Goal: Check status: Check status

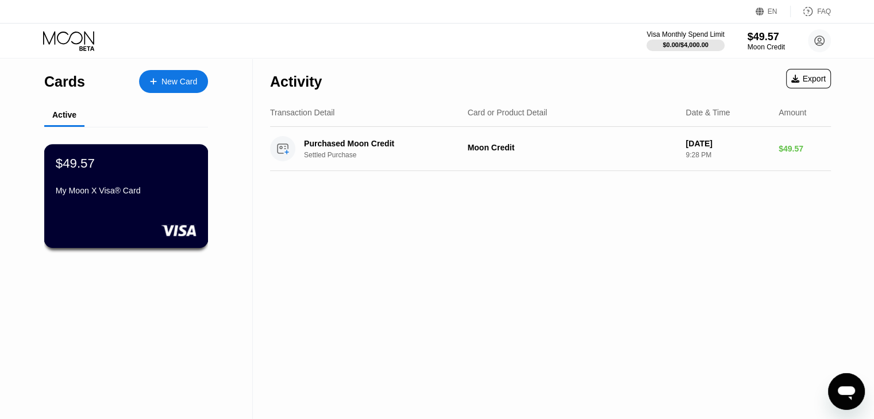
click at [138, 189] on div "My Moon X Visa® Card" at bounding box center [126, 190] width 141 height 9
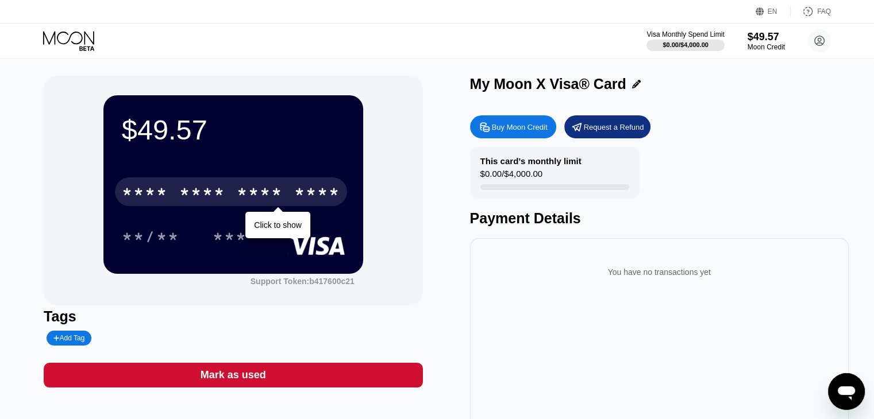
click at [143, 196] on div "* * * *" at bounding box center [145, 193] width 46 height 18
click at [207, 192] on div "* * * *" at bounding box center [202, 193] width 46 height 18
click at [207, 192] on div "[CREDIT_CARD_NUMBER]" at bounding box center [231, 192] width 232 height 29
click at [207, 192] on div "* * * * * * * * * * * * 9655" at bounding box center [231, 192] width 232 height 29
click at [230, 196] on div "[CREDIT_CARD_NUMBER]" at bounding box center [231, 192] width 232 height 29
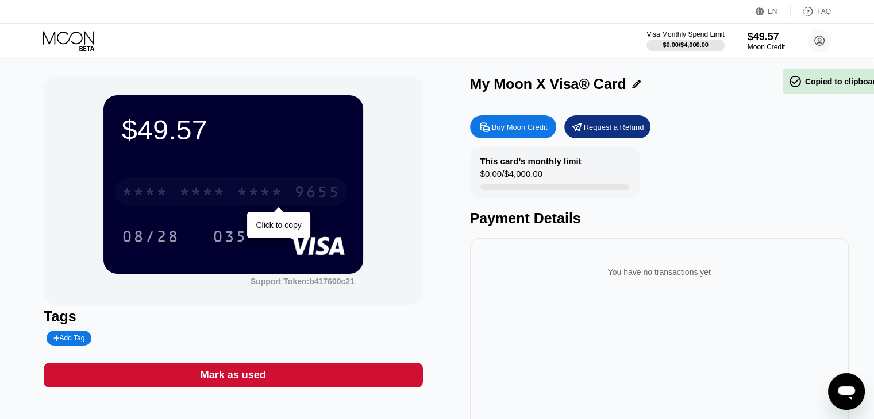
click at [230, 196] on div "* * * * * * * * * * * * 9655" at bounding box center [231, 192] width 232 height 29
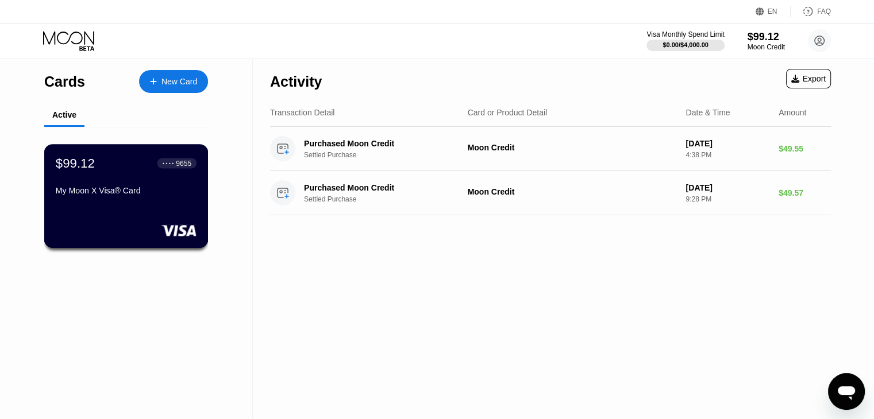
click at [92, 192] on div "My Moon X Visa® Card" at bounding box center [126, 190] width 141 height 9
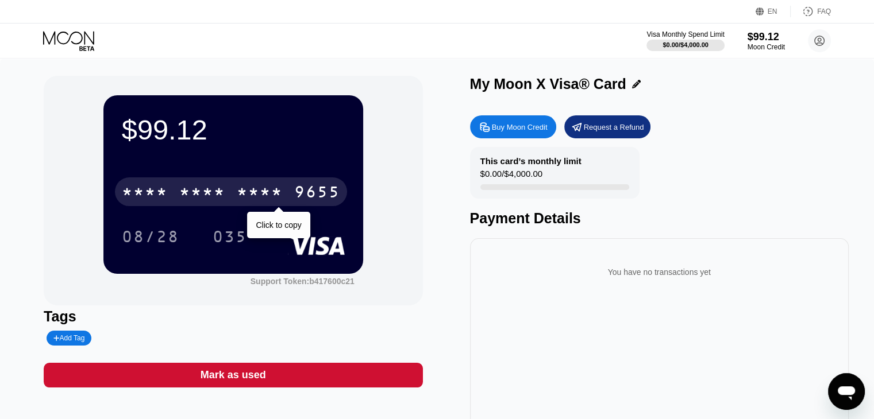
click at [186, 196] on div "* * * *" at bounding box center [202, 193] width 46 height 18
click at [257, 191] on div "2017" at bounding box center [260, 193] width 46 height 18
click at [257, 191] on div "* * * *" at bounding box center [260, 193] width 46 height 18
click at [246, 190] on div "2017" at bounding box center [260, 193] width 46 height 18
click at [246, 190] on div "* * * *" at bounding box center [260, 193] width 46 height 18
